Goal: Find specific page/section

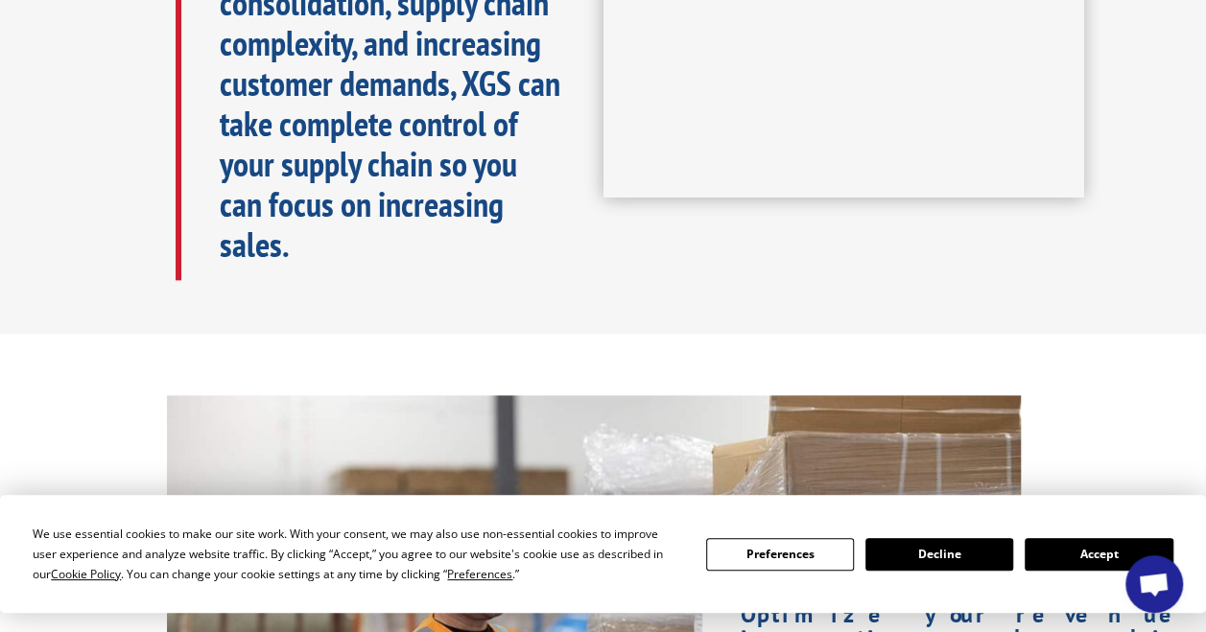
scroll to position [1055, 0]
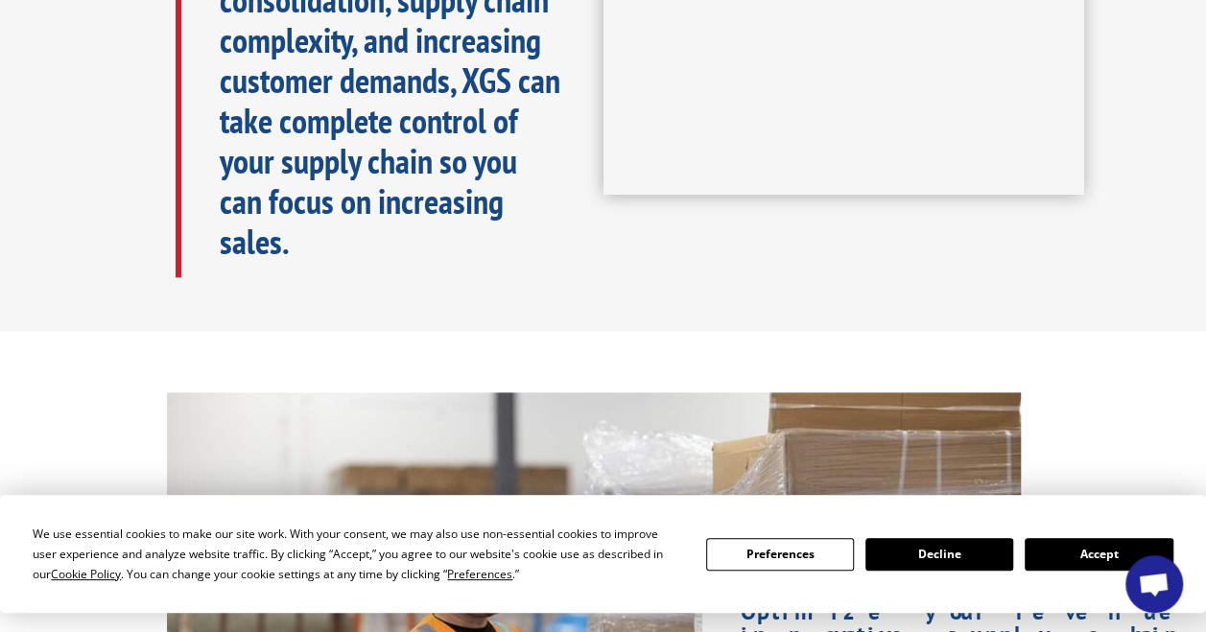
click at [1039, 558] on button "Accept" at bounding box center [1098, 554] width 148 height 33
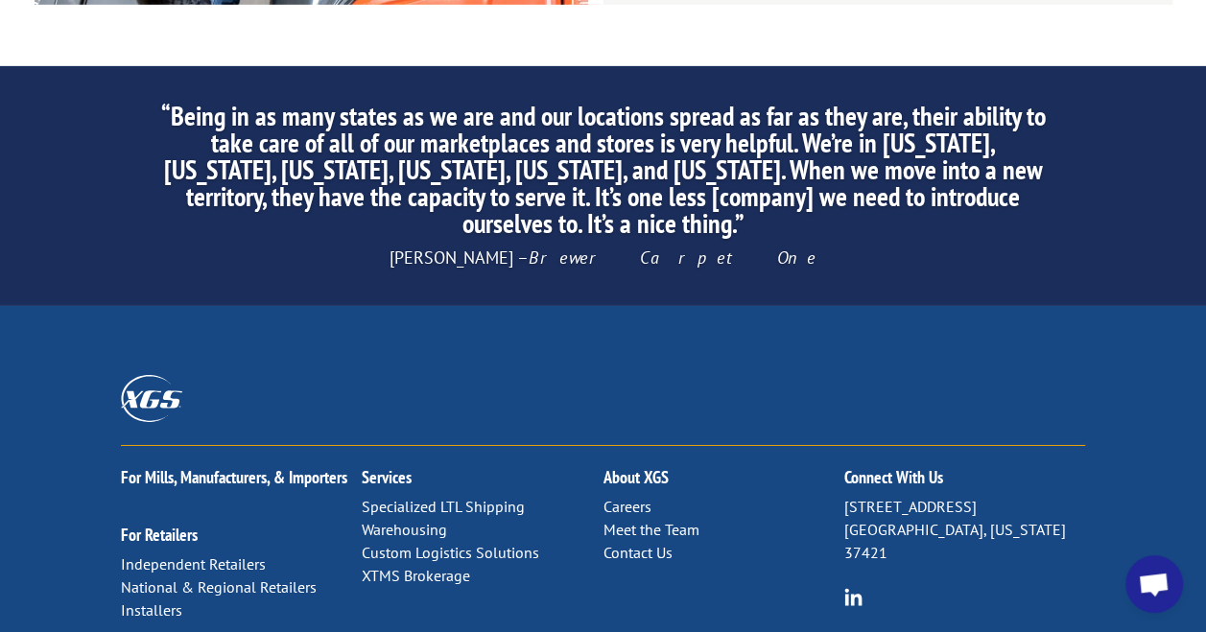
scroll to position [3165, 0]
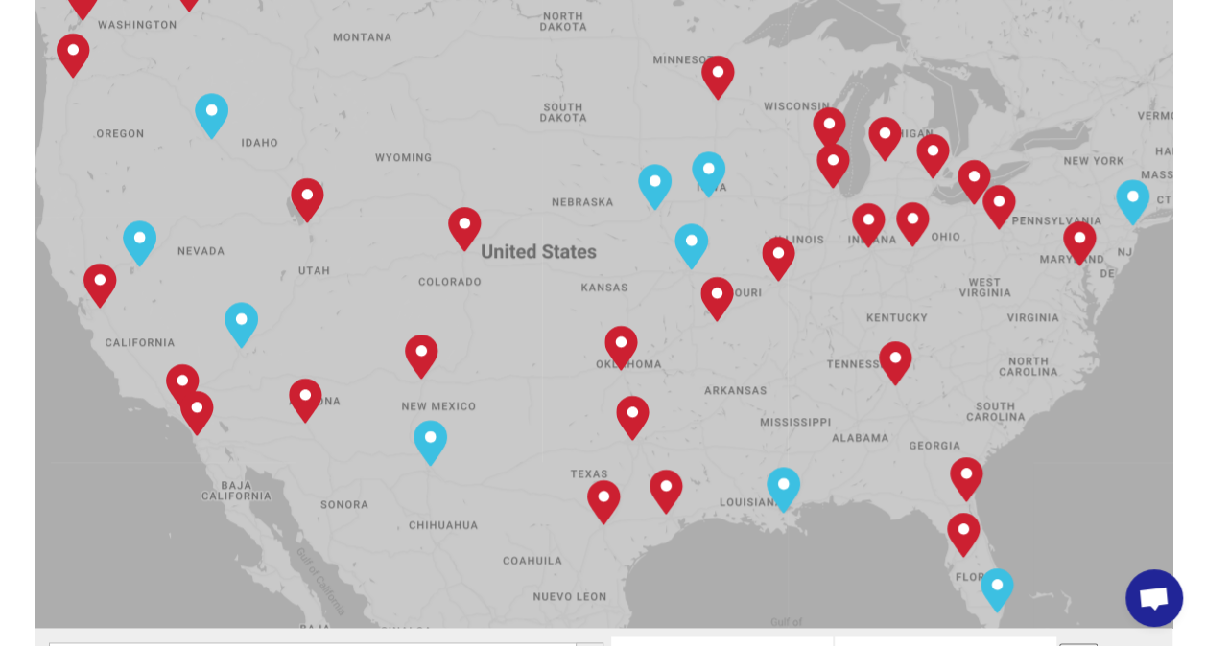
scroll to position [959, 0]
